Goal: Communication & Community: Answer question/provide support

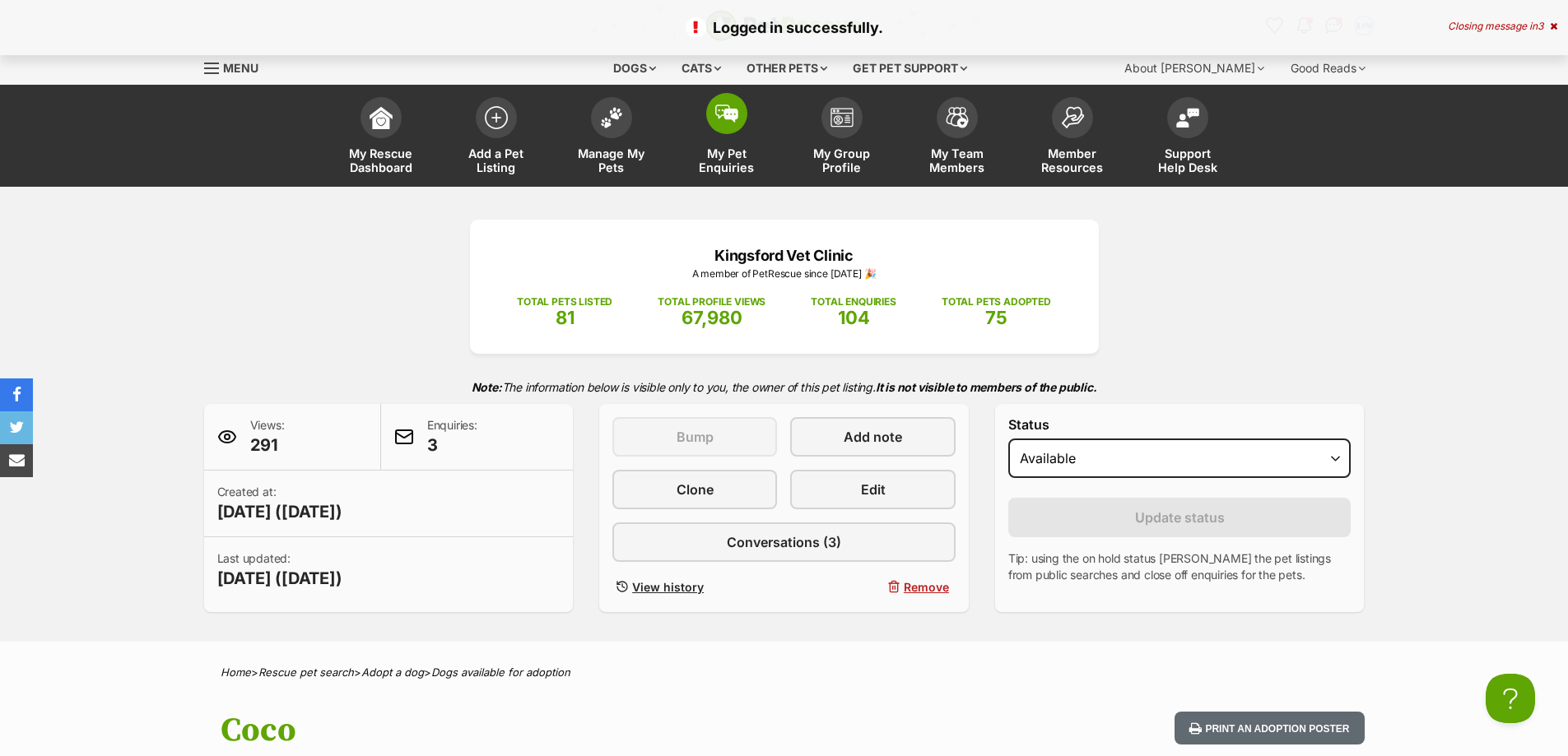
click at [743, 117] on span at bounding box center [726, 113] width 41 height 41
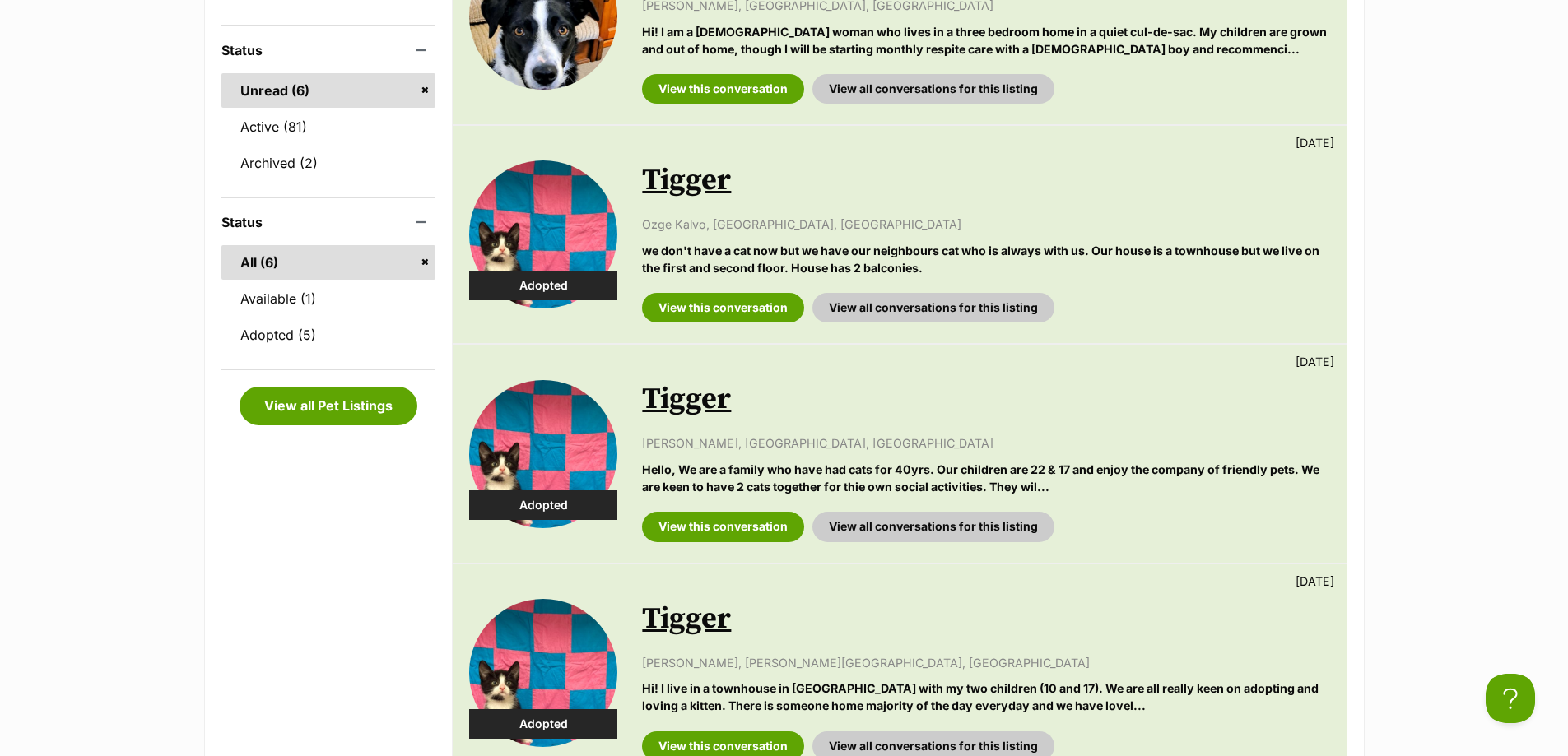
scroll to position [576, 0]
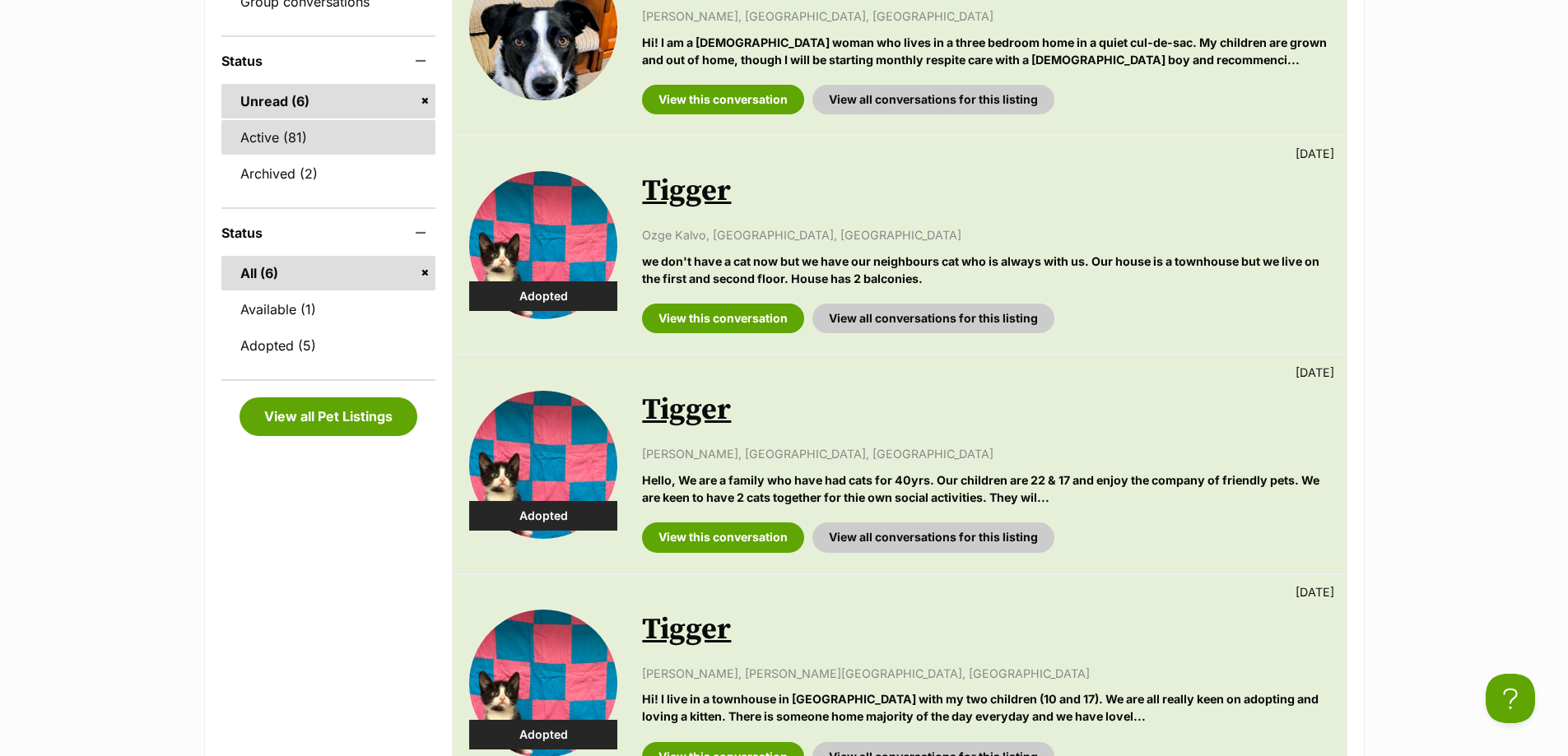
click at [316, 135] on link "Active (81)" at bounding box center [329, 137] width 215 height 35
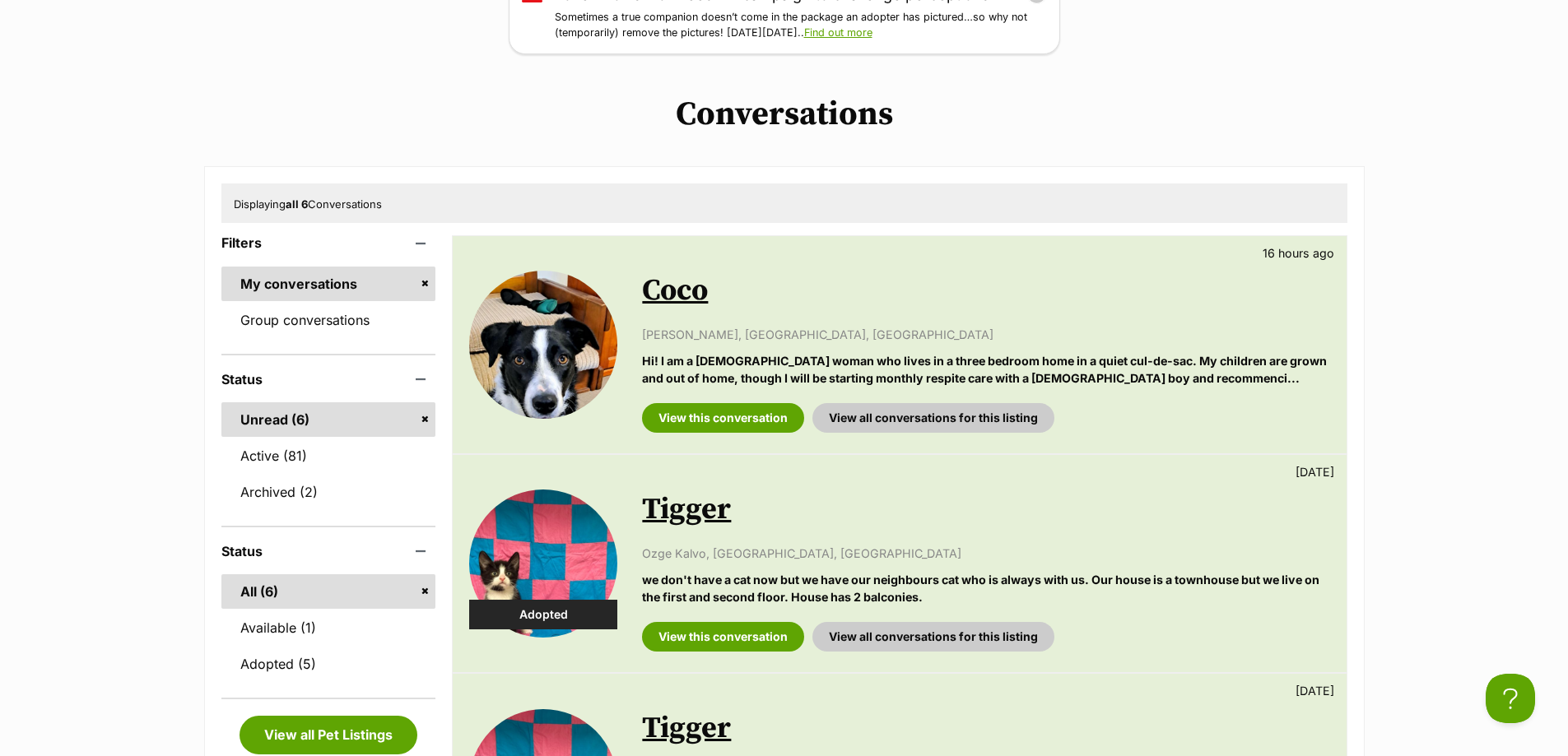
scroll to position [247, 0]
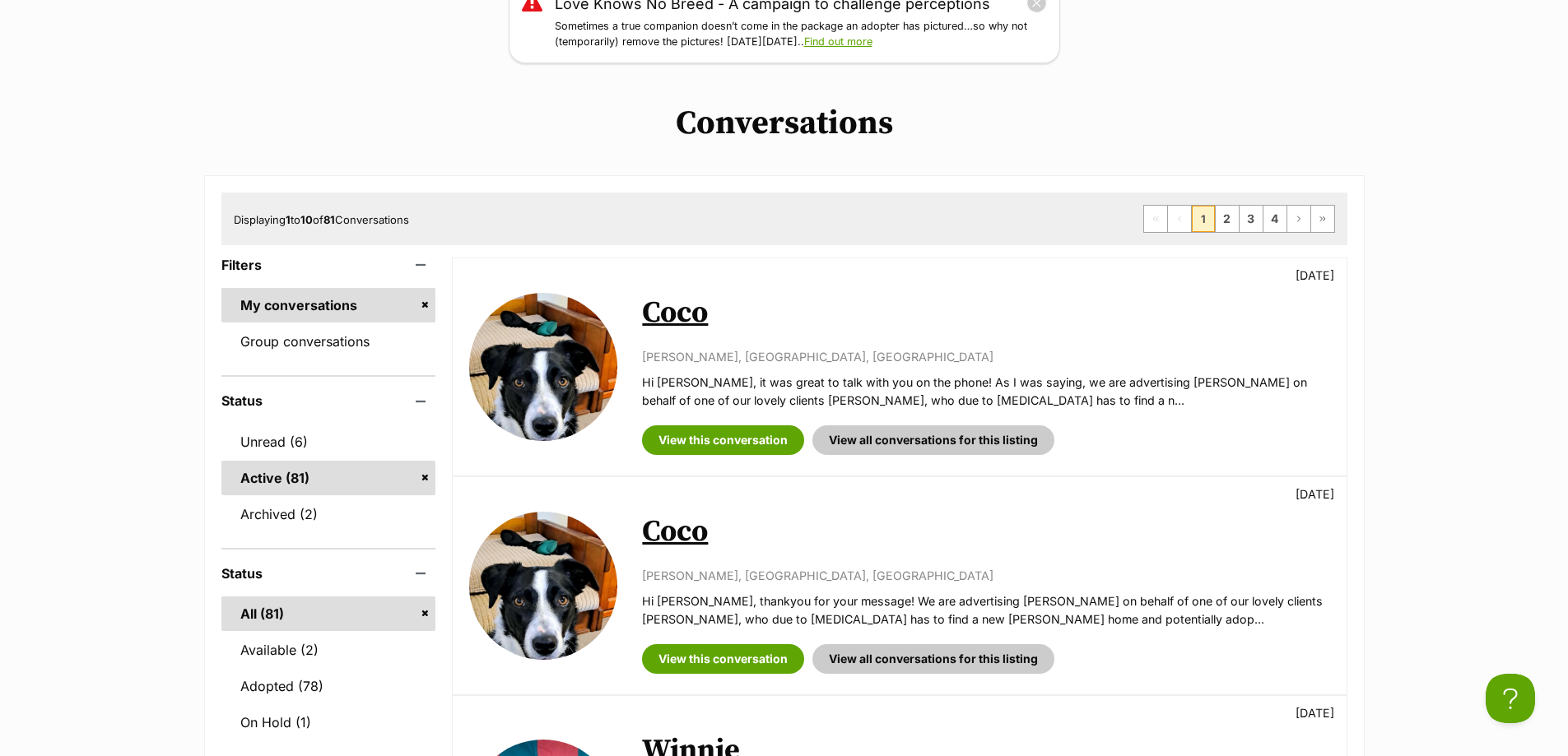
scroll to position [247, 0]
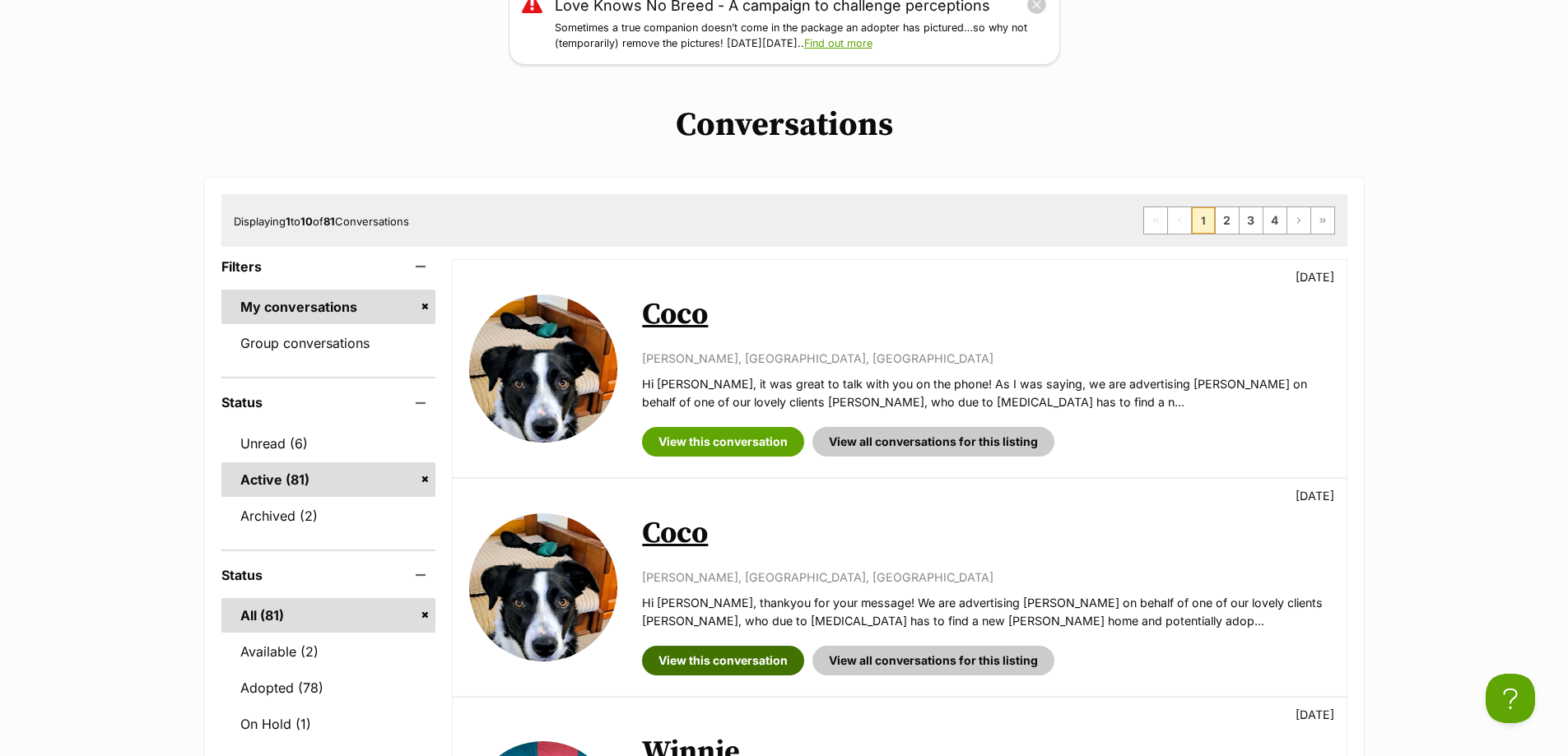
click at [761, 654] on link "View this conversation" at bounding box center [723, 661] width 162 height 30
click at [320, 456] on link "Unread (6)" at bounding box center [329, 443] width 215 height 35
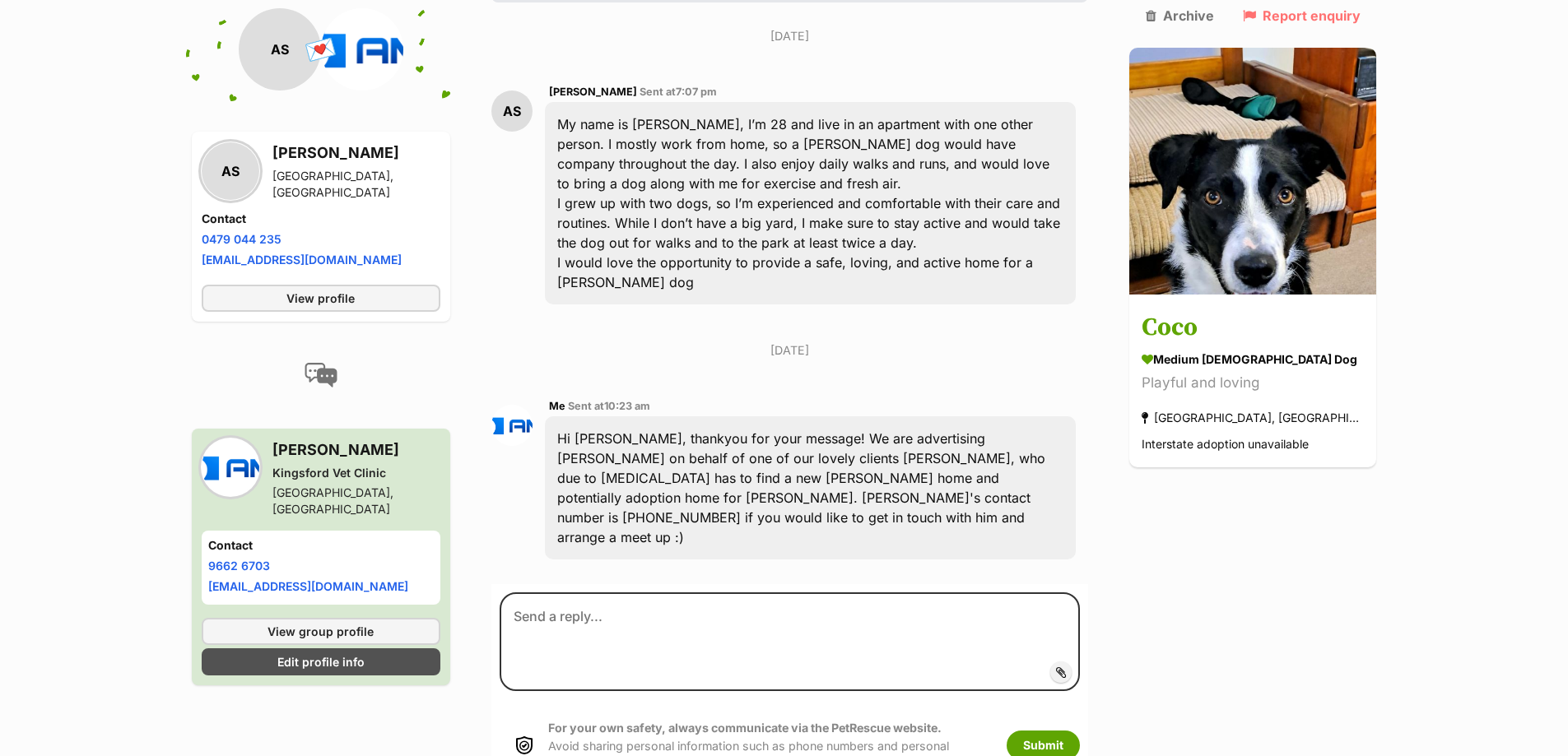
scroll to position [460, 0]
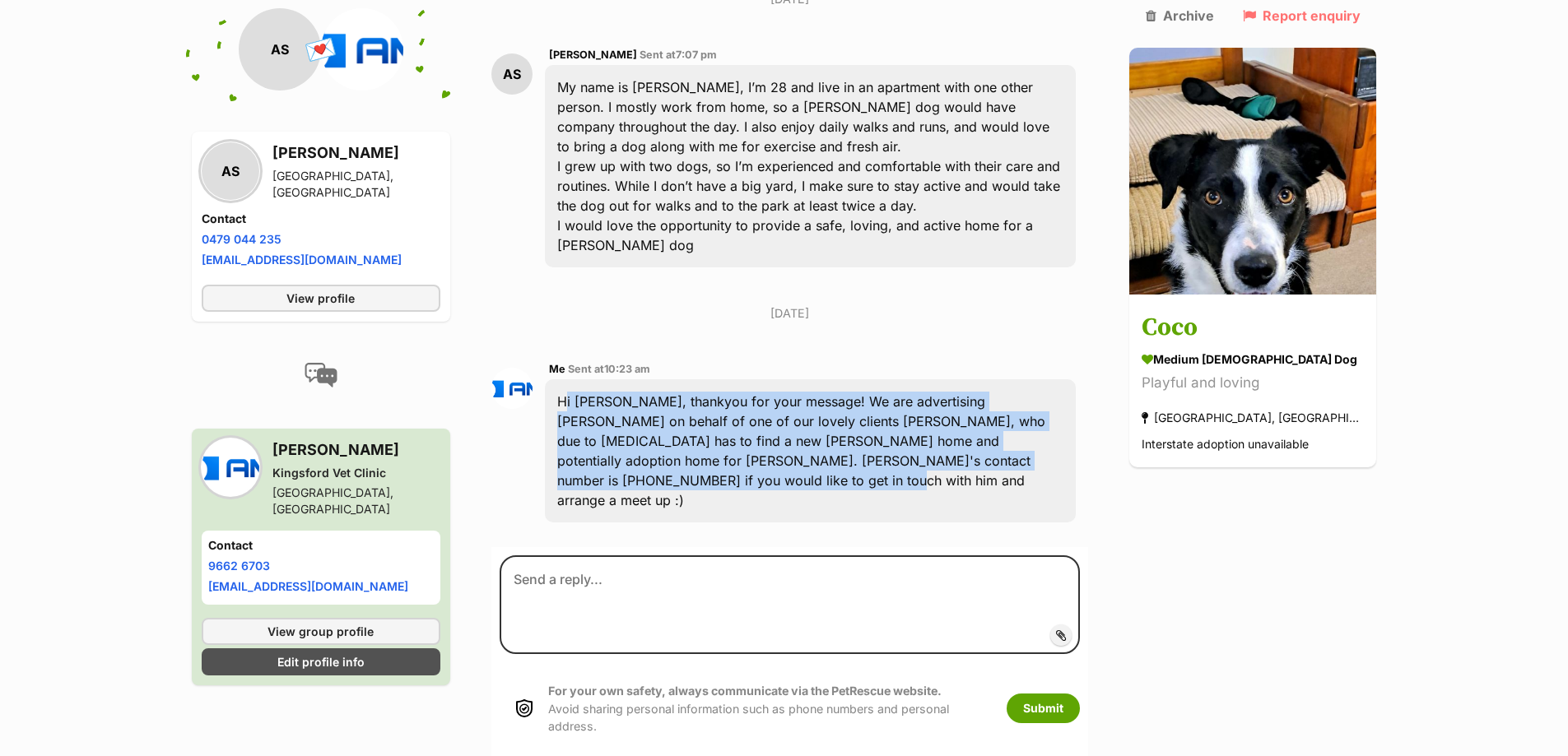
drag, startPoint x: 1078, startPoint y: 416, endPoint x: 564, endPoint y: 359, distance: 517.2
click at [564, 379] on div "Hi Athira, thankyou for your message! We are advertising Coco on behalf of one …" at bounding box center [811, 451] width 532 height 144
copy div "Hi Athira, thankyou for your message! We are advertising Coco on behalf of one …"
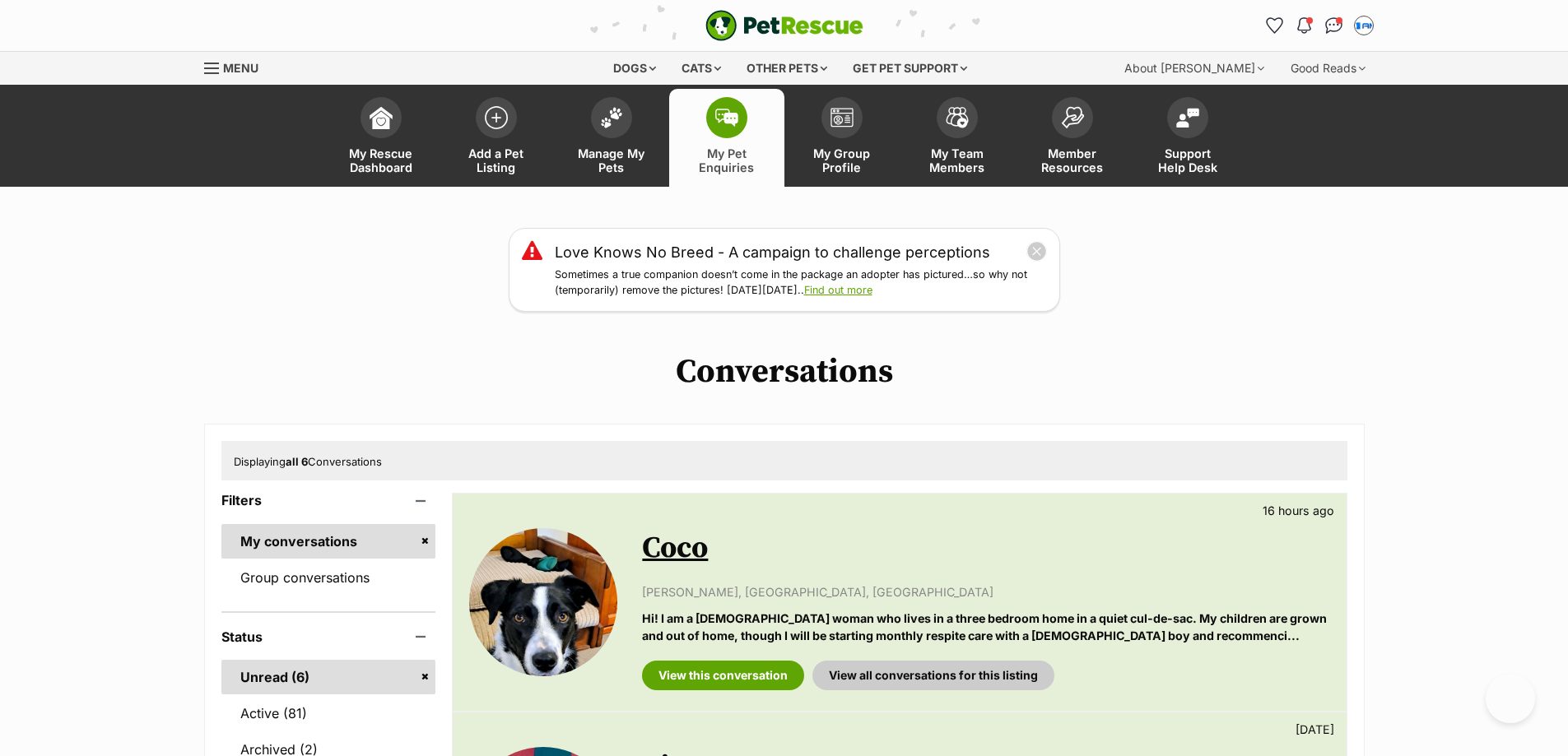
click at [646, 540] on link "Coco" at bounding box center [674, 548] width 65 height 37
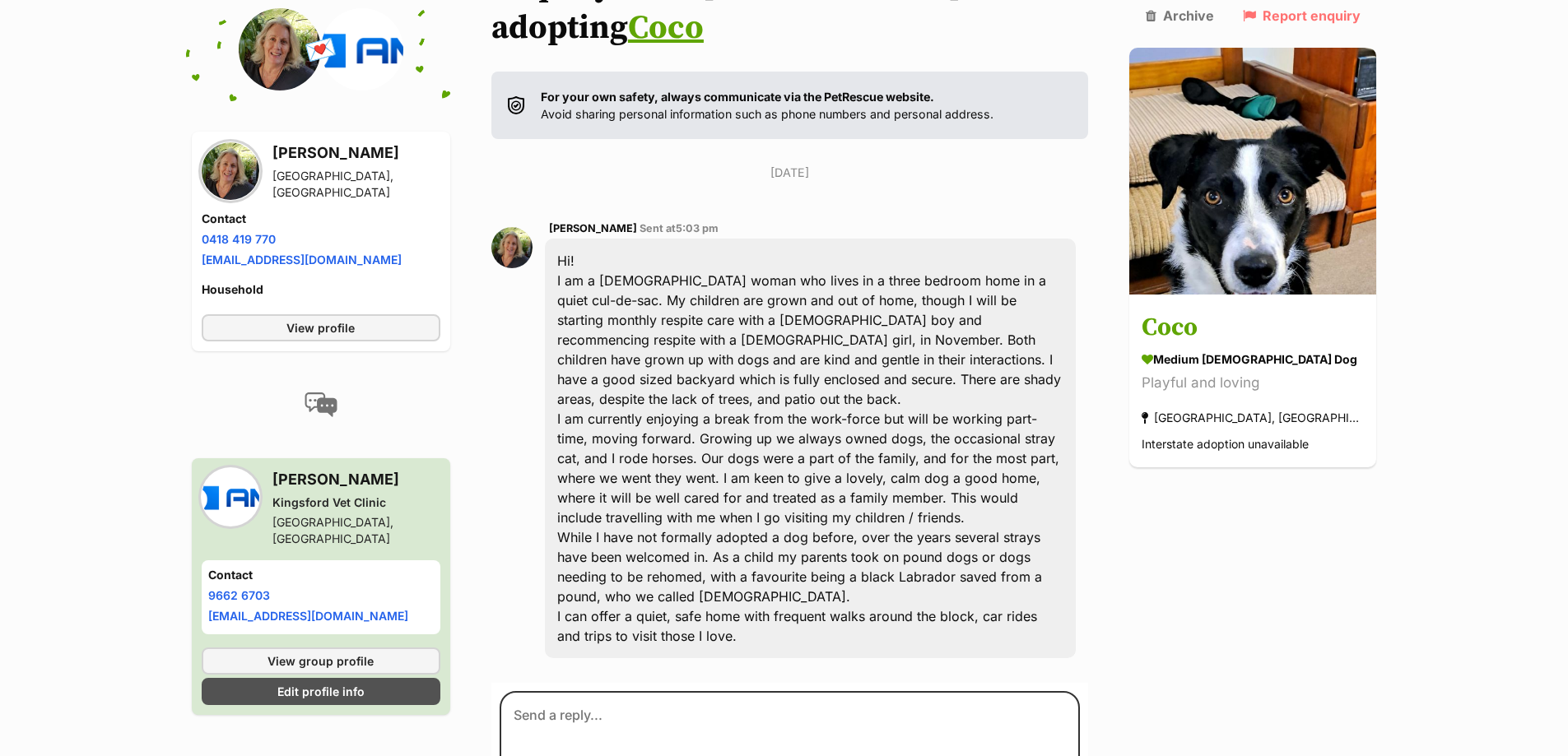
scroll to position [294, 0]
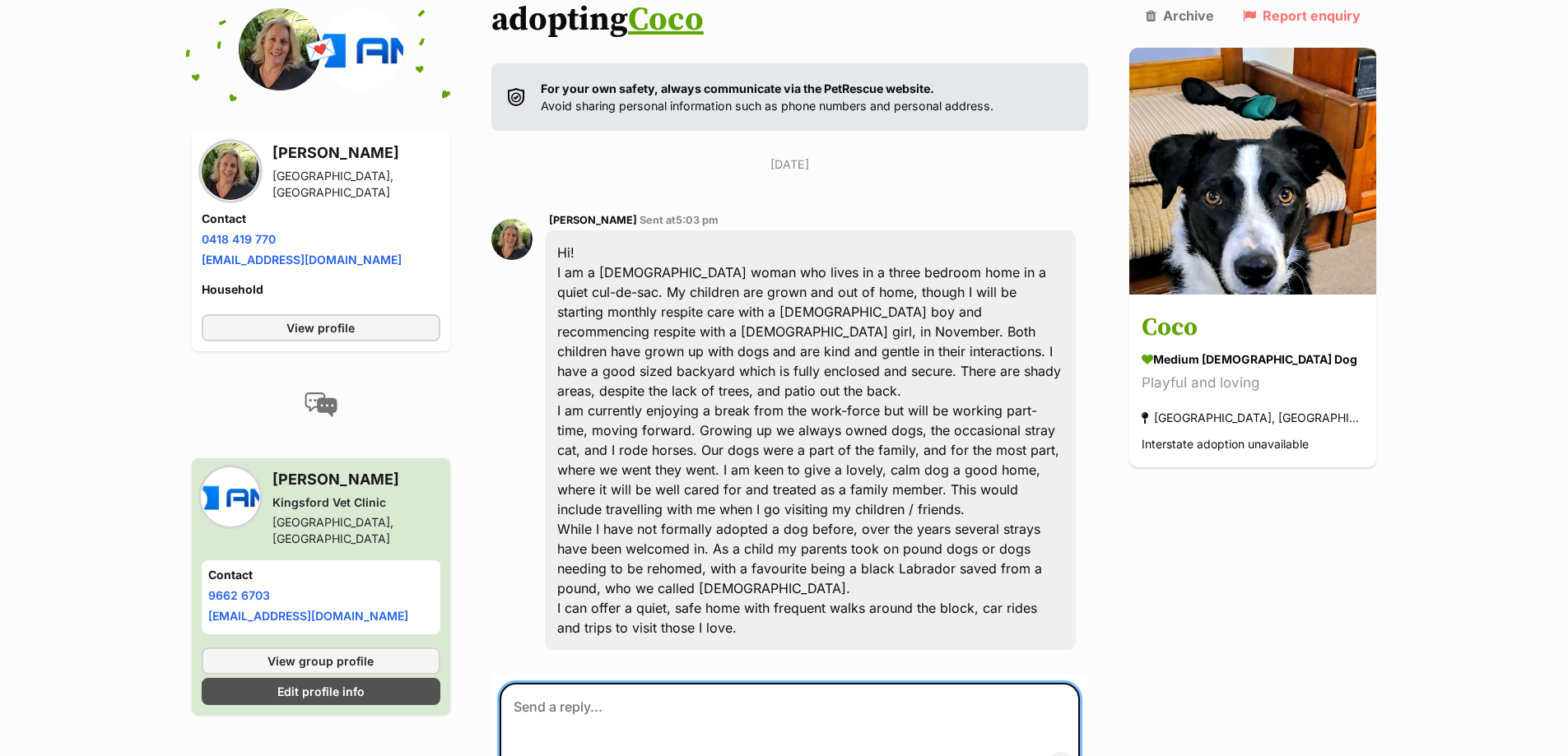
paste textarea "Hi [PERSON_NAME], thankyou for your message! We are advertising [PERSON_NAME] o…"
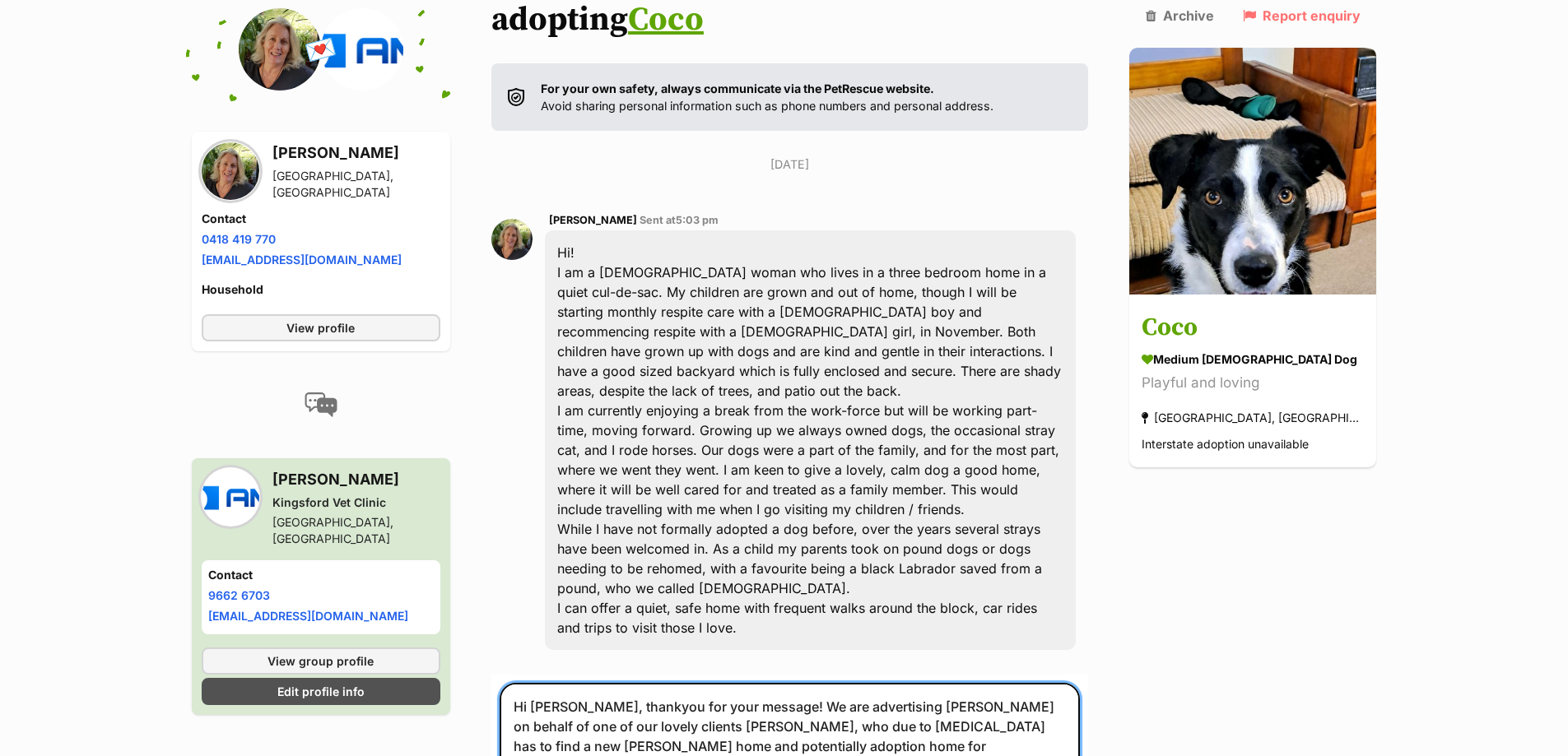
click at [556, 683] on textarea "Hi [PERSON_NAME], thankyou for your message! We are advertising [PERSON_NAME] o…" at bounding box center [790, 737] width 581 height 107
click at [556, 683] on textarea "Hi Athira, thankyou for your message! We are advertising Coco on behalf of one …" at bounding box center [790, 737] width 581 height 107
click at [926, 704] on textarea "Hi Susan, thankyou for your message! We are advertising Coco on behalf of one o…" at bounding box center [790, 737] width 581 height 107
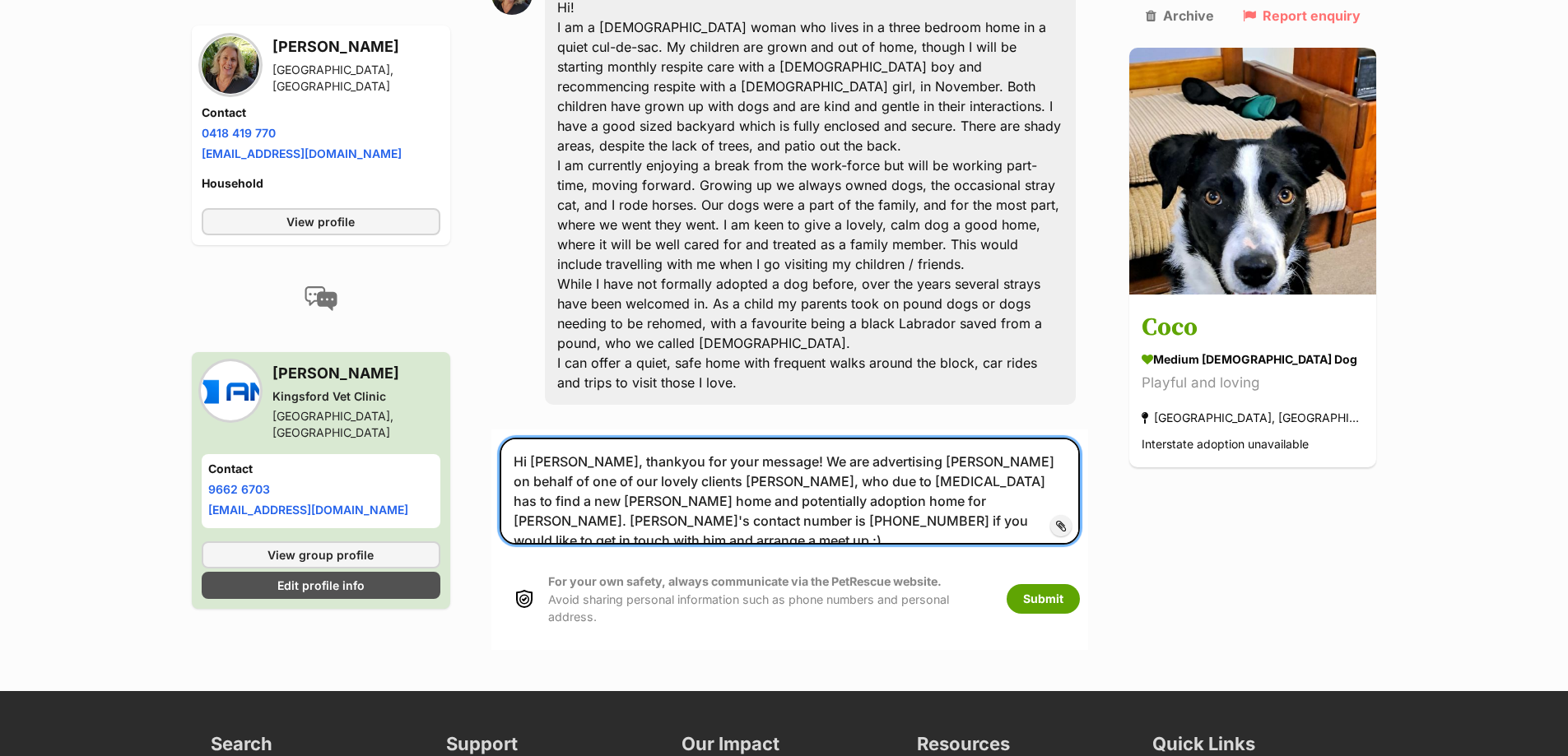
scroll to position [542, 0]
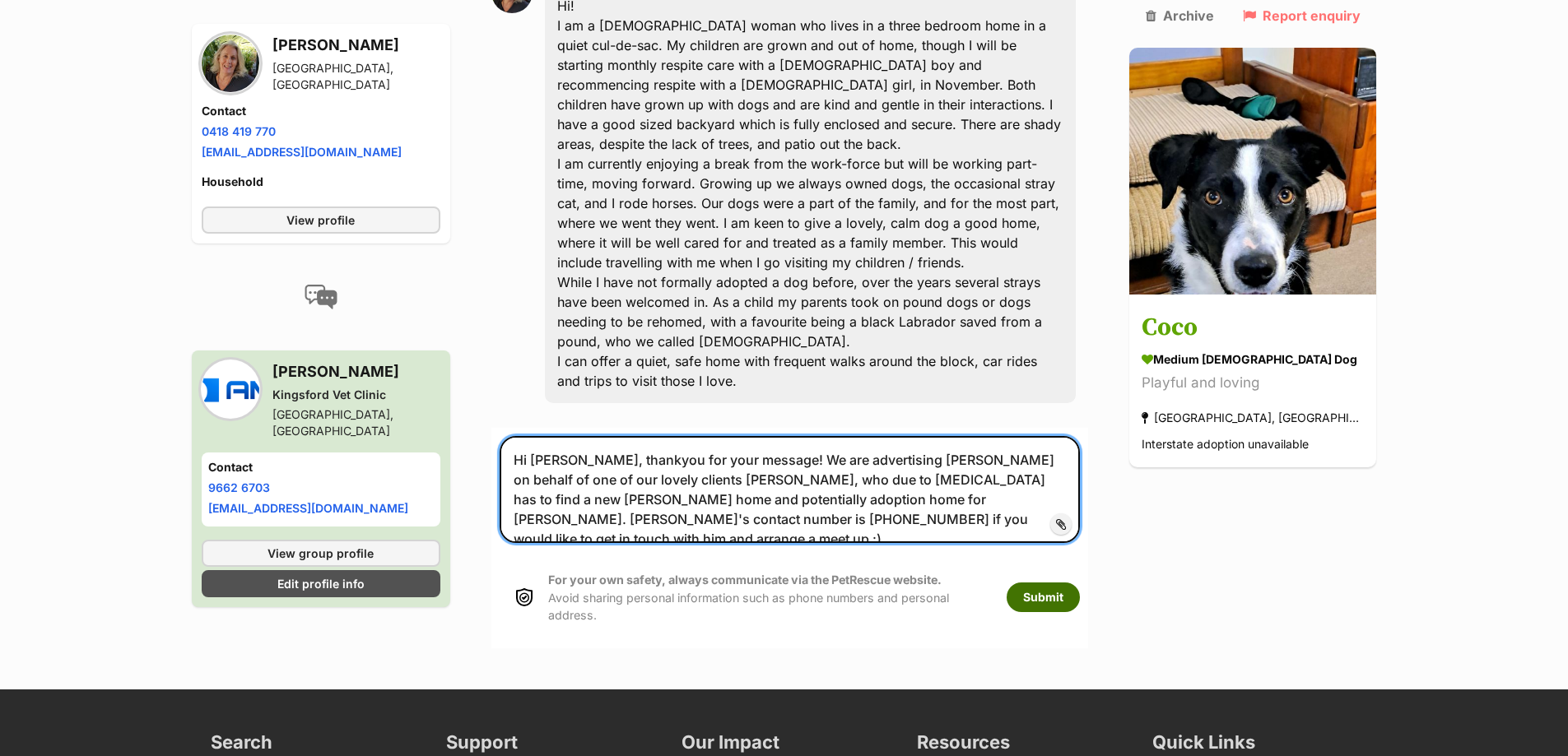
type textarea "Hi Susan, thankyou for your message! We are advertising Coco on behalf of one o…"
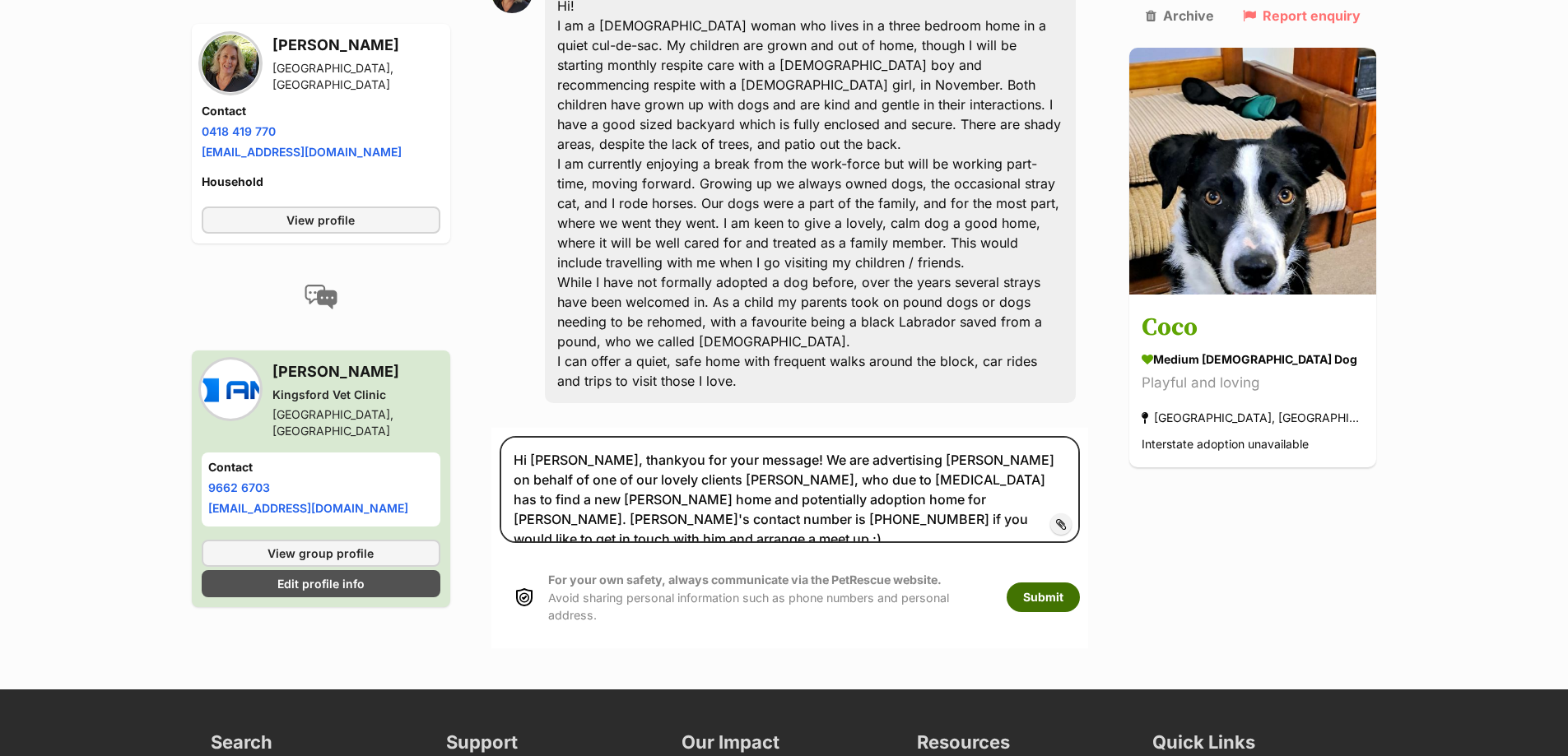
click at [1080, 582] on button "Submit" at bounding box center [1044, 597] width 74 height 30
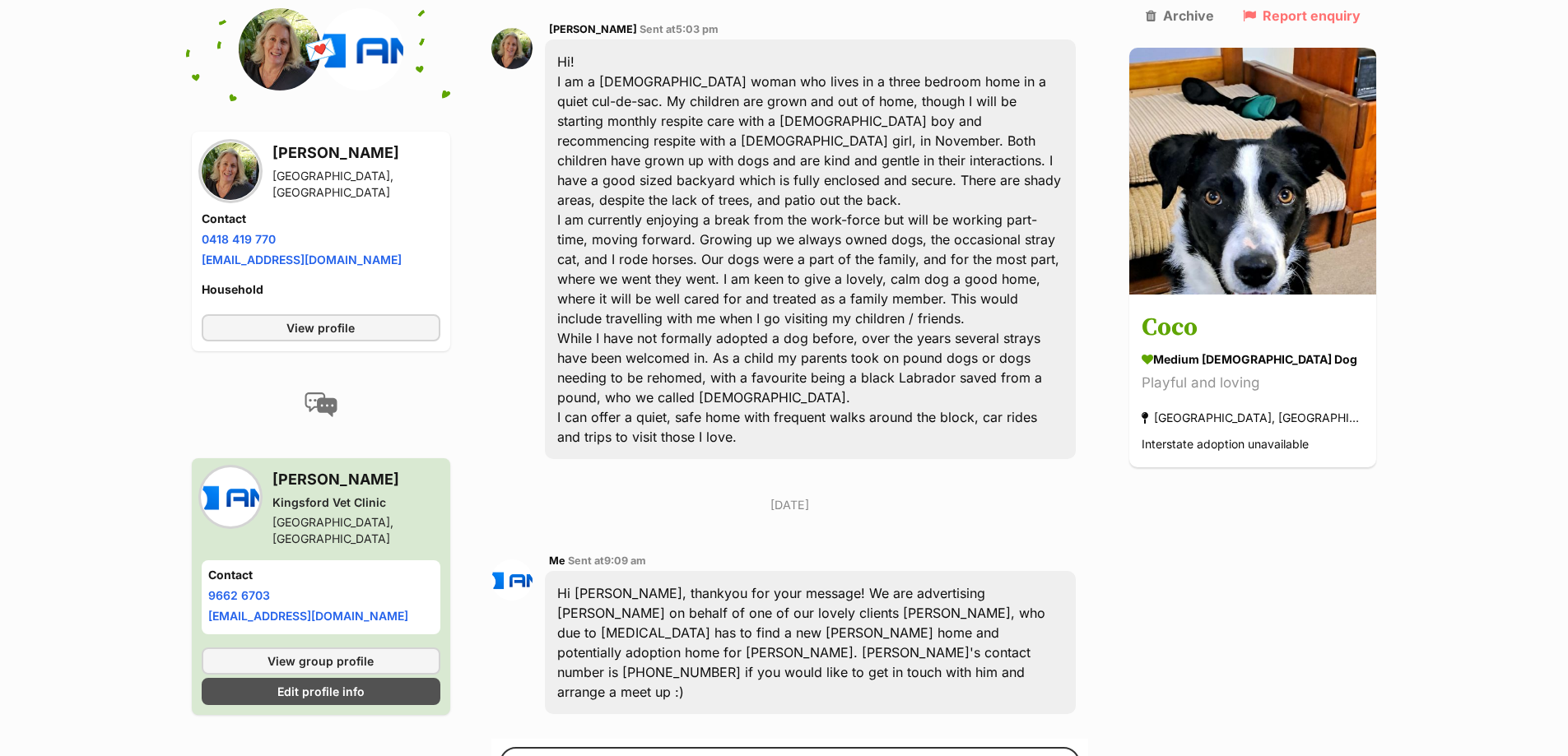
scroll to position [508, 0]
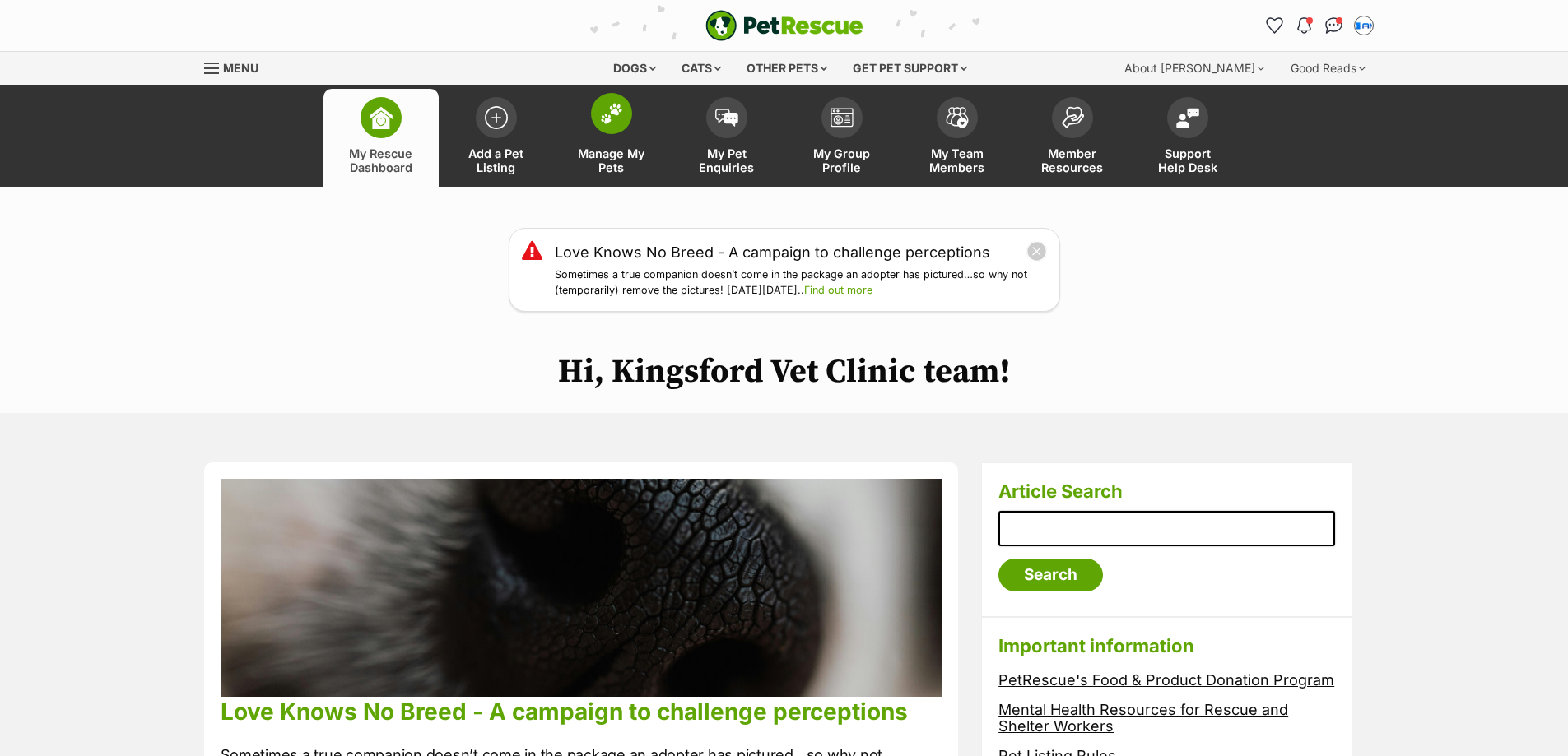
click at [633, 144] on link "Manage My Pets" at bounding box center [611, 138] width 115 height 98
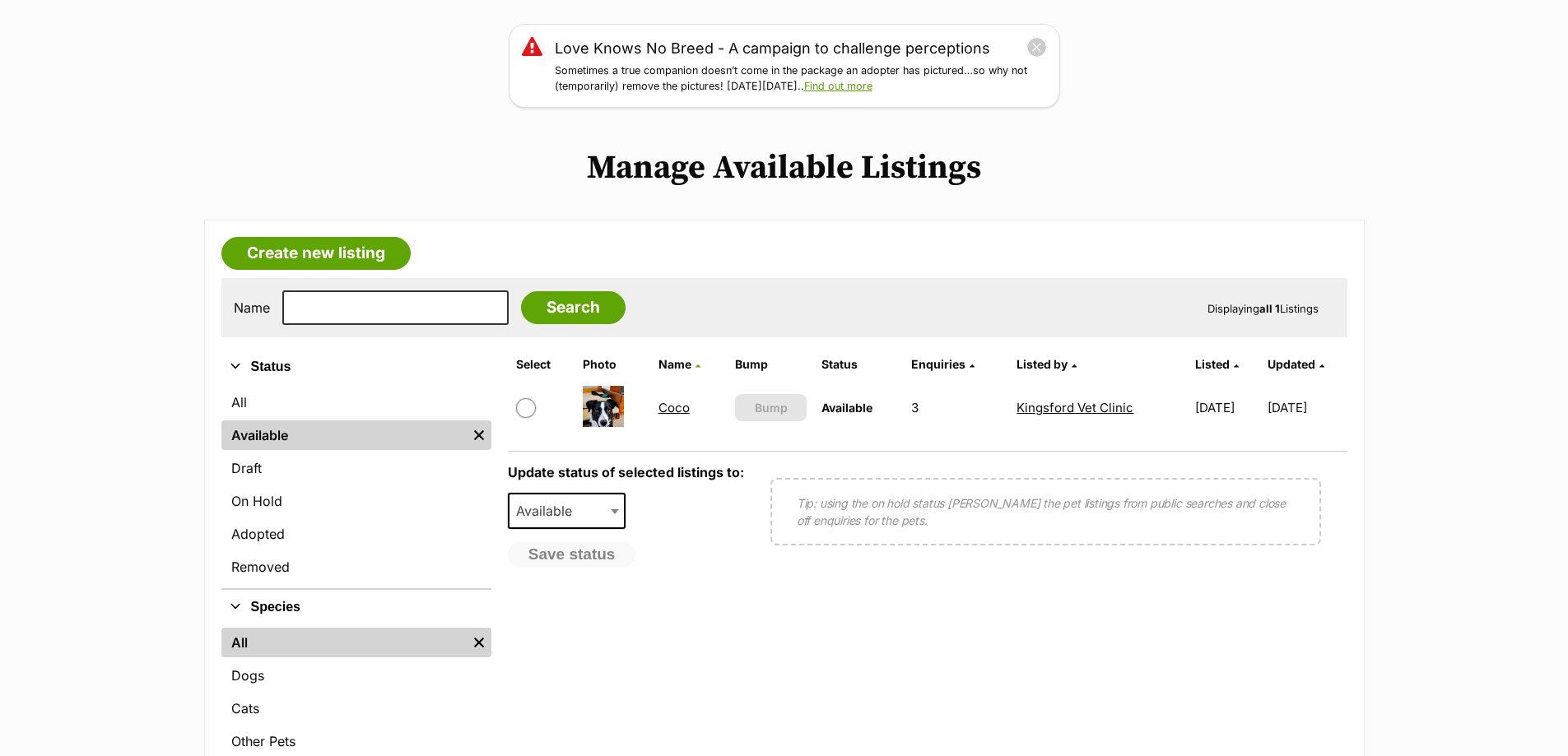
scroll to position [247, 0]
